Goal: Find contact information: Find contact information

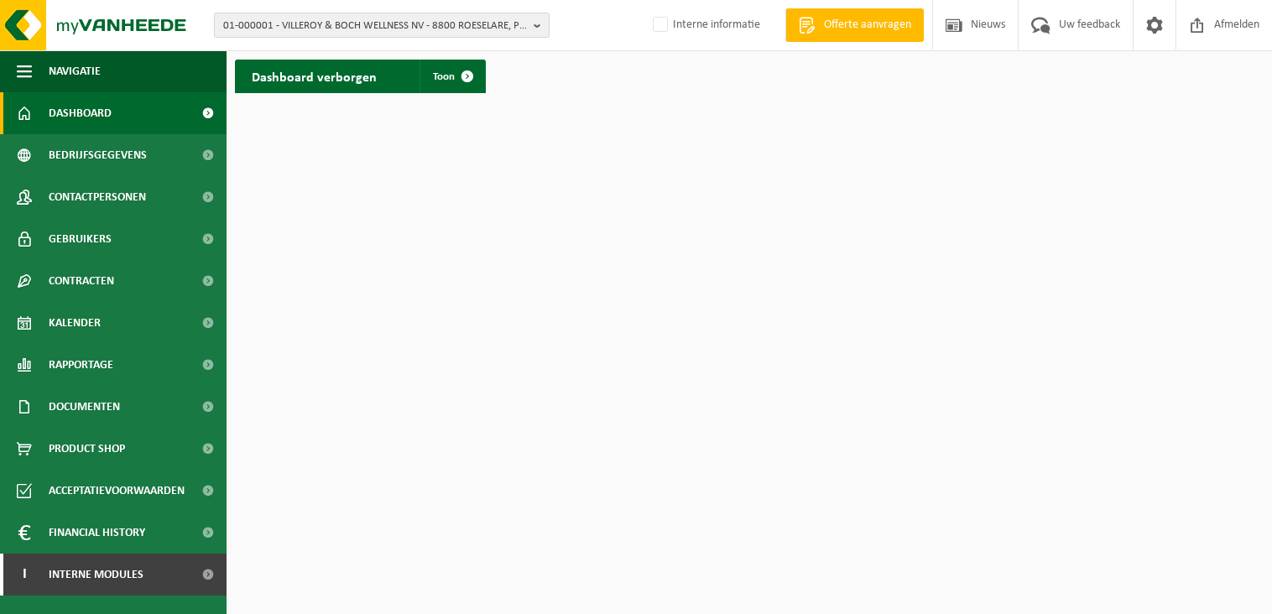
click at [265, 26] on span "01-000001 - VILLEROY & BOCH WELLNESS NV - 8800 ROESELARE, POPULIERSTRAAT 1" at bounding box center [375, 25] width 304 height 25
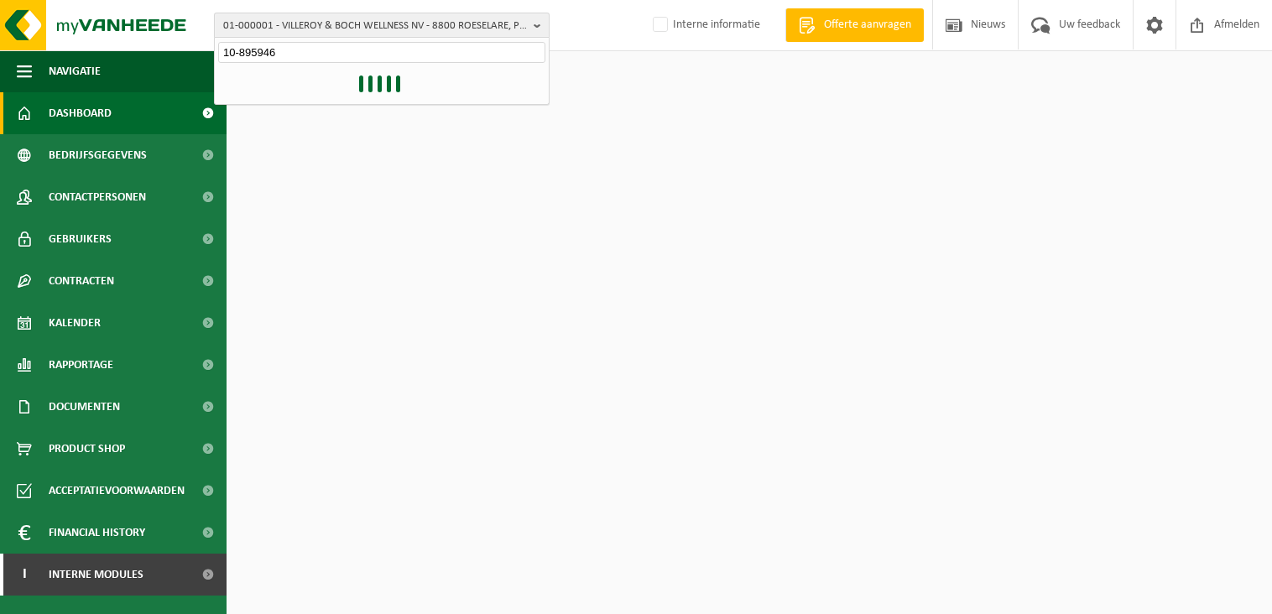
type input "10-895946"
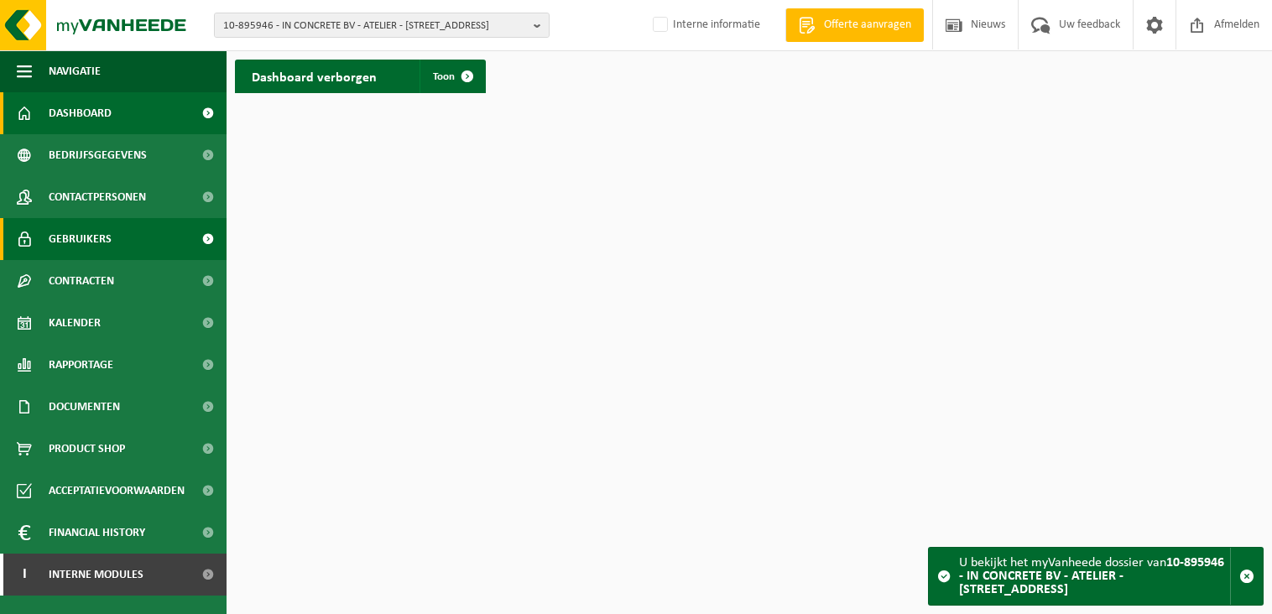
click at [168, 237] on link "Gebruikers" at bounding box center [113, 239] width 227 height 42
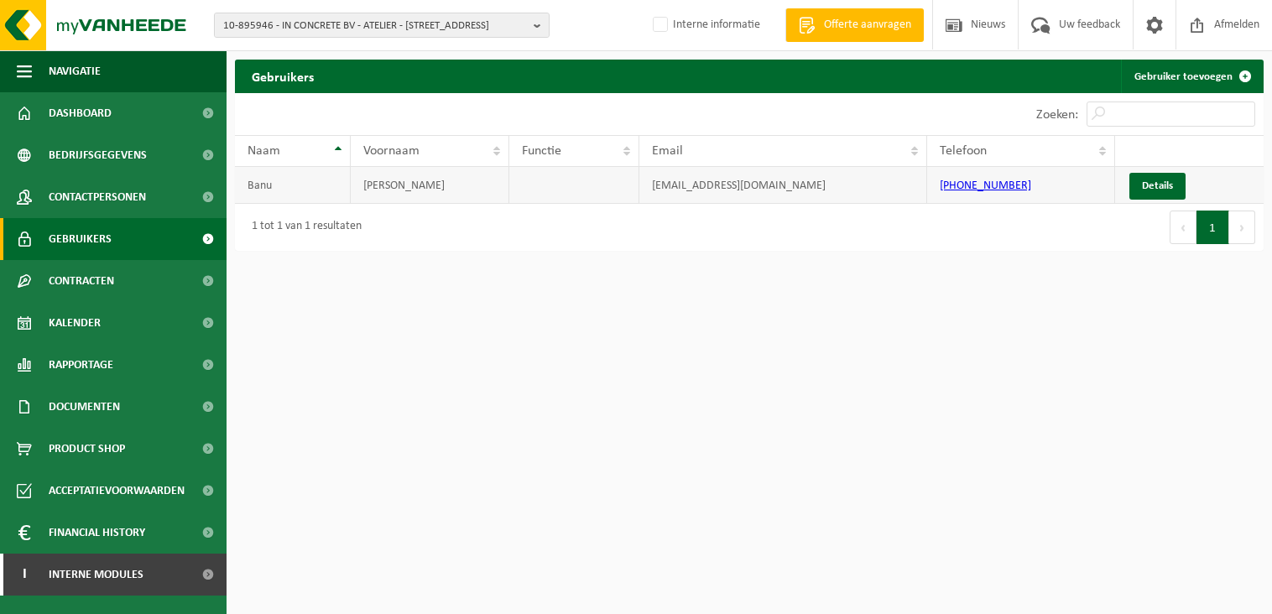
click at [729, 185] on td "administratie@inconcrete.be" at bounding box center [783, 185] width 288 height 37
drag, startPoint x: 805, startPoint y: 178, endPoint x: 597, endPoint y: 183, distance: 209.0
click at [597, 183] on tr "Banu Genoveva administratie@inconcrete.be +32 479 99 21 03 Details" at bounding box center [749, 185] width 1029 height 37
copy tr "administratie@inconcrete.be"
drag, startPoint x: 1097, startPoint y: 336, endPoint x: 1099, endPoint y: 352, distance: 16.0
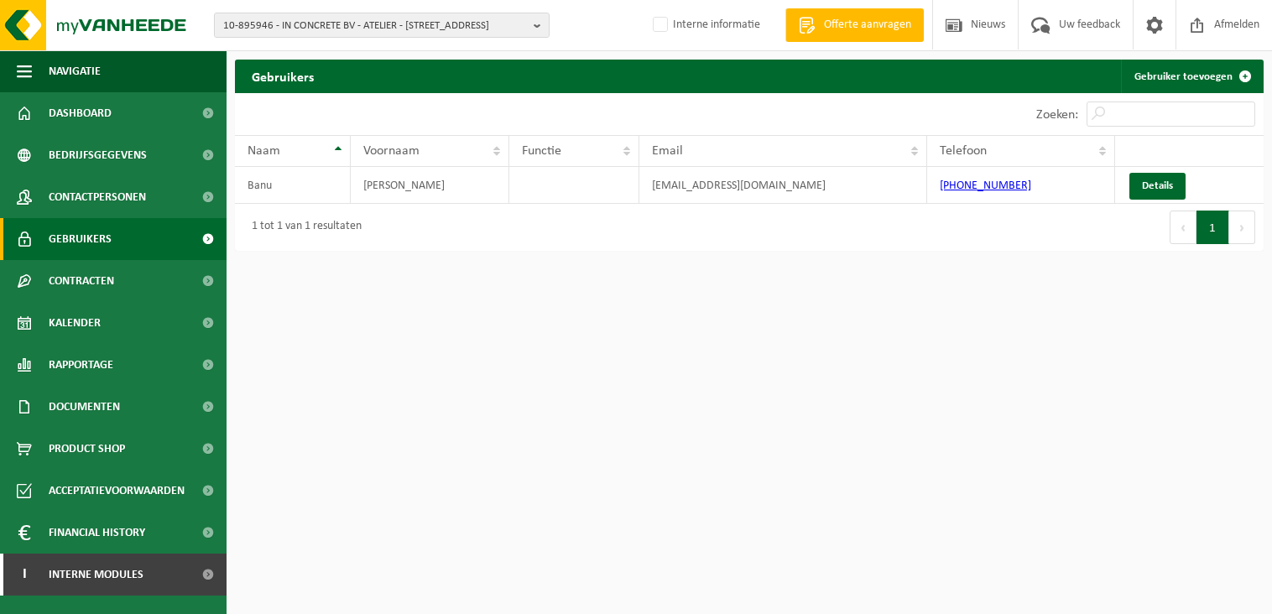
click at [1097, 336] on html "10-895946 - IN CONCRETE BV - ATELIER - 8510 MARKE, BALIESTRAAT 3 - unit 12 10-7…" at bounding box center [636, 307] width 1272 height 614
click at [418, 417] on html "10-895946 - IN CONCRETE BV - ATELIER - 8510 MARKE, BALIESTRAAT 3 - unit 12 10-7…" at bounding box center [636, 307] width 1272 height 614
